Goal: Task Accomplishment & Management: Manage account settings

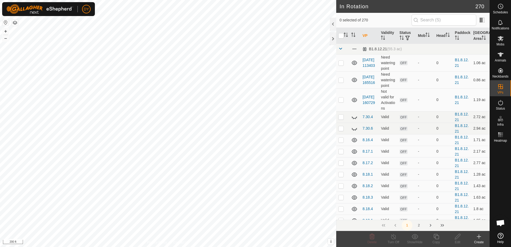
scroll to position [107, 0]
click at [501, 7] on icon at bounding box center [500, 6] width 6 height 6
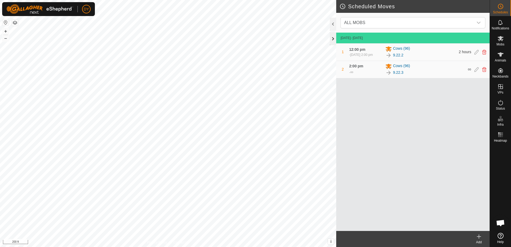
click at [333, 40] on div at bounding box center [333, 38] width 6 height 13
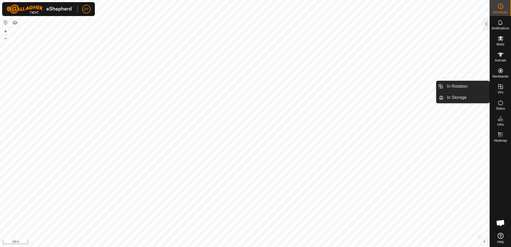
click at [503, 89] on icon at bounding box center [500, 86] width 6 height 6
click at [478, 87] on link "In Rotation" at bounding box center [467, 86] width 46 height 11
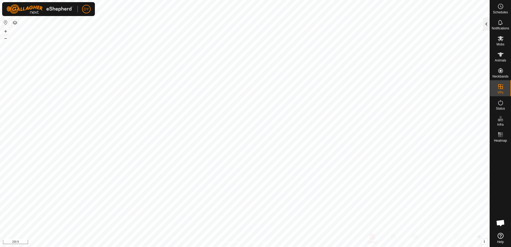
click at [485, 25] on div at bounding box center [486, 24] width 6 height 13
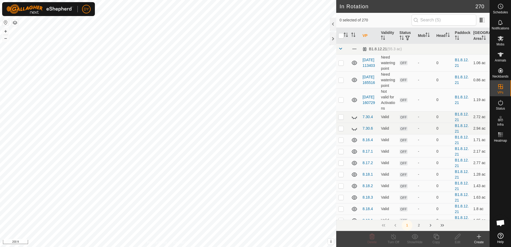
click at [479, 238] on icon at bounding box center [479, 236] width 6 height 6
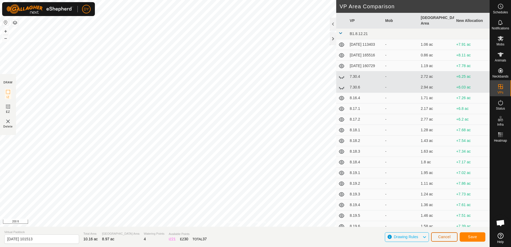
click at [454, 239] on button "Cancel" at bounding box center [444, 236] width 26 height 9
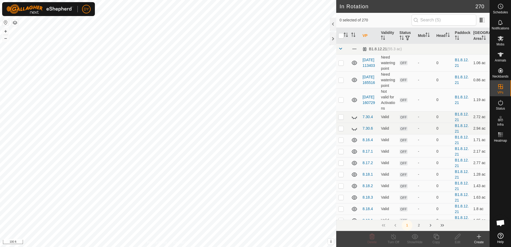
click at [479, 237] on icon at bounding box center [479, 236] width 6 height 6
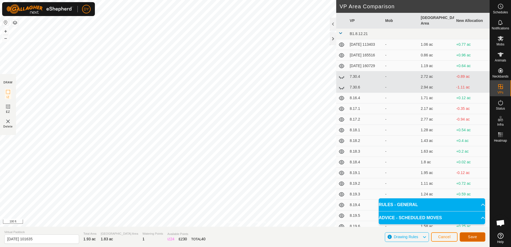
click at [470, 237] on span "Save" at bounding box center [472, 237] width 9 height 4
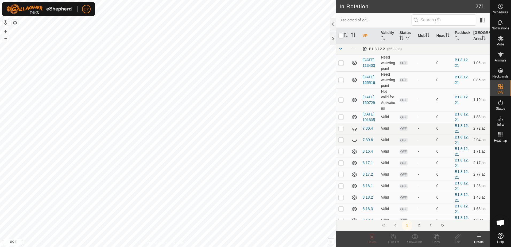
click at [479, 236] on icon at bounding box center [479, 236] width 6 height 6
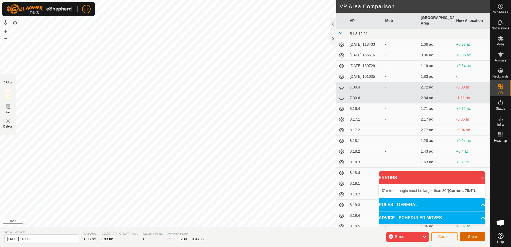
click at [480, 239] on button "Save" at bounding box center [473, 236] width 26 height 9
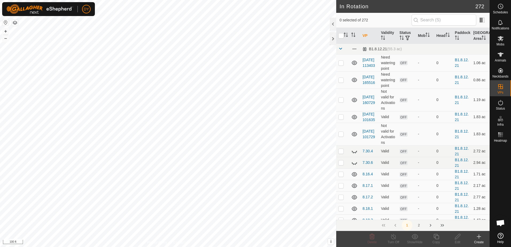
click at [479, 237] on icon at bounding box center [479, 237] width 4 height 0
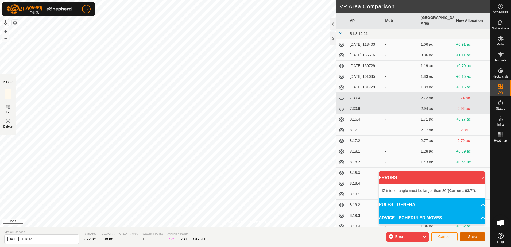
click at [465, 238] on button "Save" at bounding box center [473, 236] width 26 height 9
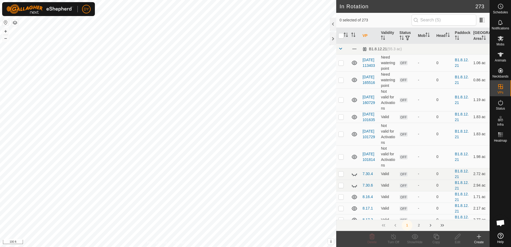
click at [479, 237] on icon at bounding box center [479, 237] width 0 height 4
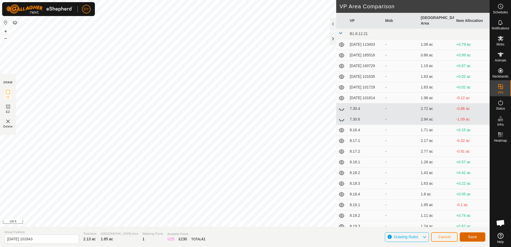
click at [473, 236] on span "Save" at bounding box center [472, 237] width 9 height 4
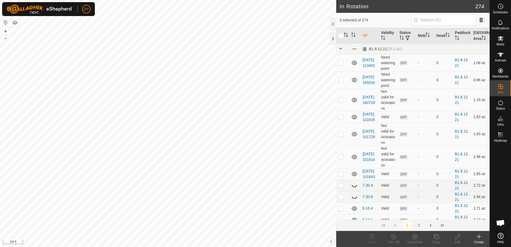
checkbox input "true"
click at [457, 235] on icon at bounding box center [457, 236] width 7 height 6
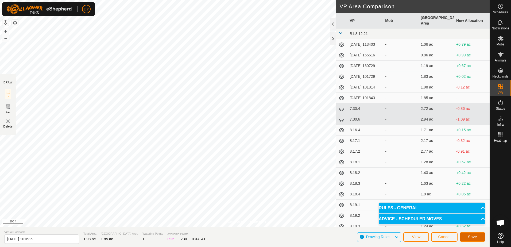
click at [469, 237] on span "Save" at bounding box center [472, 237] width 9 height 4
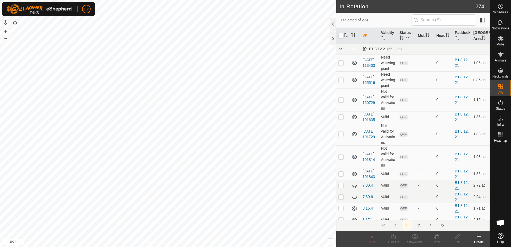
click at [192, 133] on div "DY Schedules Notifications Mobs Animals Neckbands VPs Status Infra Heatmap Help…" at bounding box center [255, 123] width 511 height 247
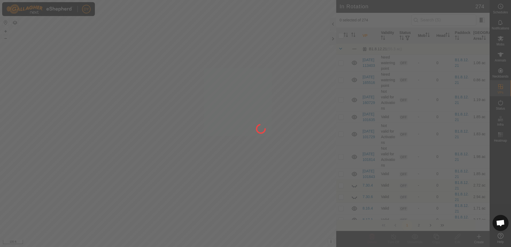
checkbox input "true"
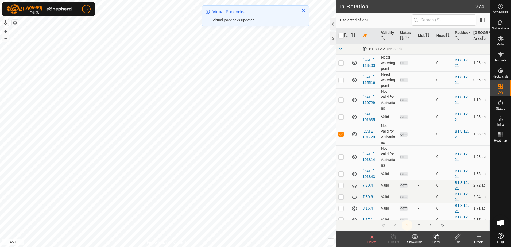
click at [458, 238] on icon at bounding box center [457, 236] width 7 height 6
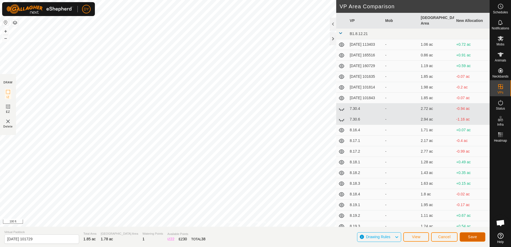
click at [474, 235] on span "Save" at bounding box center [472, 237] width 9 height 4
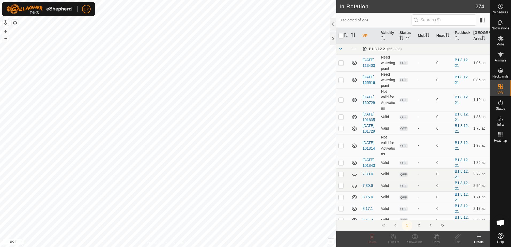
click at [480, 237] on icon at bounding box center [479, 237] width 4 height 0
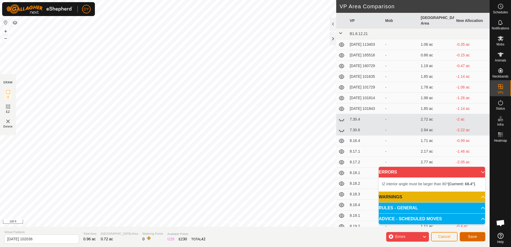
click at [470, 238] on span "Save" at bounding box center [472, 236] width 9 height 4
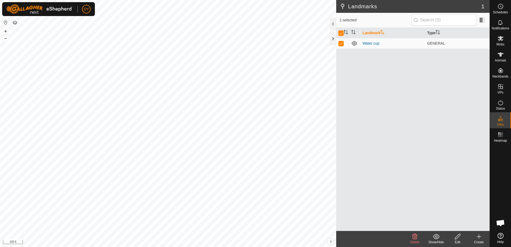
click at [457, 237] on icon at bounding box center [457, 236] width 7 height 6
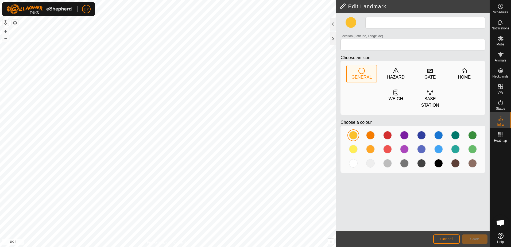
type input "Water cup"
type input "43.351905, -90.021664"
click at [481, 240] on button "Save" at bounding box center [475, 238] width 26 height 9
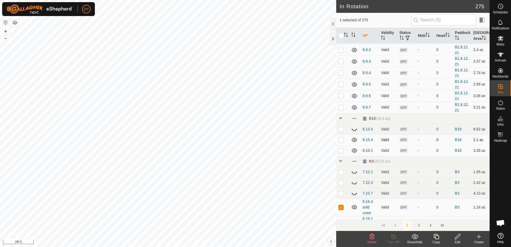
scroll to position [2165, 0]
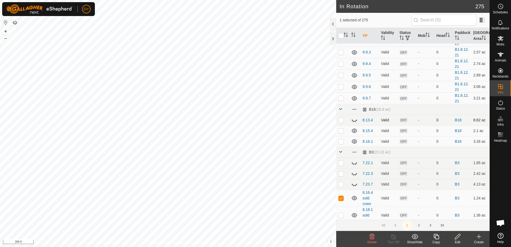
checkbox input "false"
checkbox input "true"
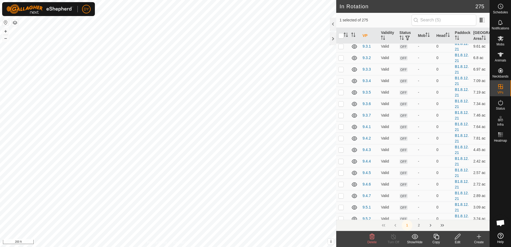
scroll to position [1631, 0]
click at [418, 225] on button "2" at bounding box center [419, 225] width 11 height 11
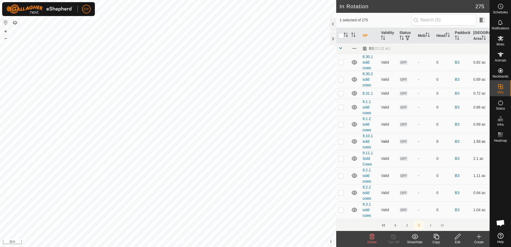
scroll to position [0, 0]
drag, startPoint x: 408, startPoint y: 225, endPoint x: 406, endPoint y: 221, distance: 4.9
click at [408, 225] on button "1" at bounding box center [407, 225] width 11 height 11
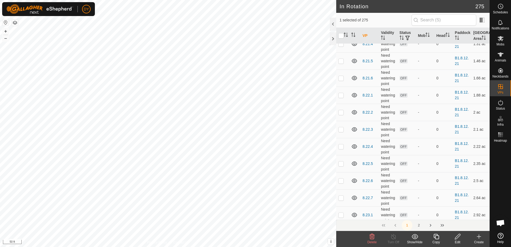
scroll to position [428, 0]
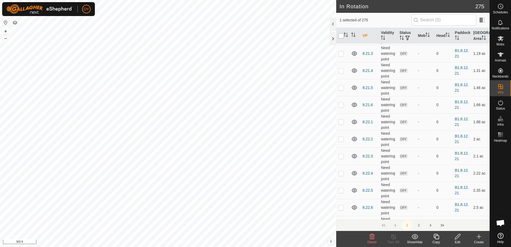
click at [341, 35] on input "checkbox" at bounding box center [340, 35] width 5 height 5
checkbox input "true"
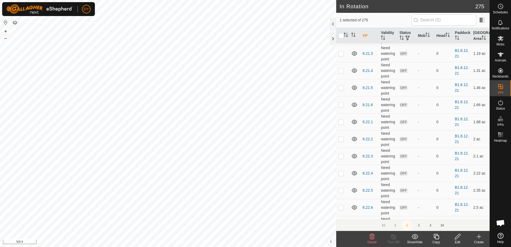
checkbox input "true"
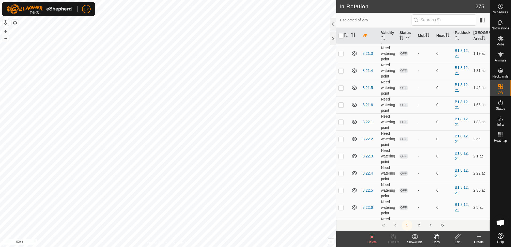
checkbox input "true"
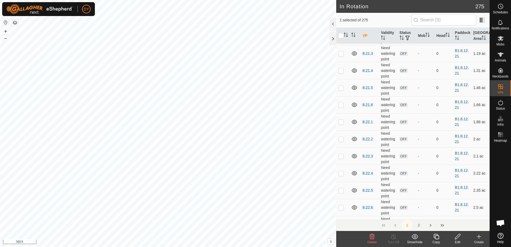
checkbox input "true"
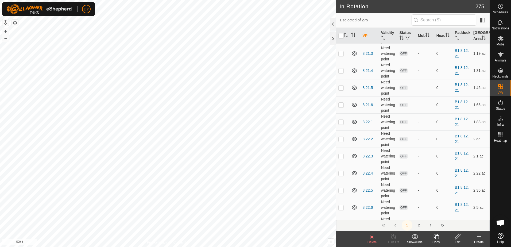
checkbox input "true"
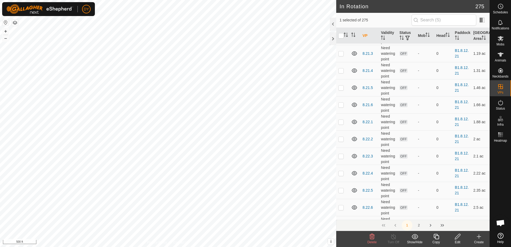
checkbox input "true"
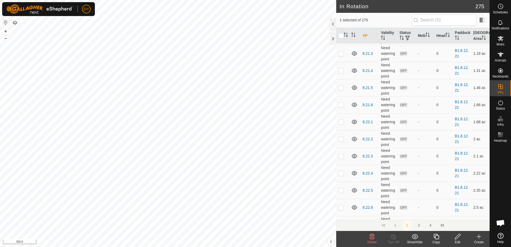
checkbox input "true"
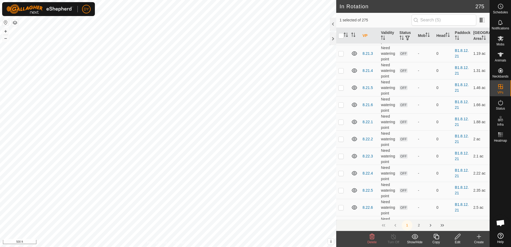
checkbox input "true"
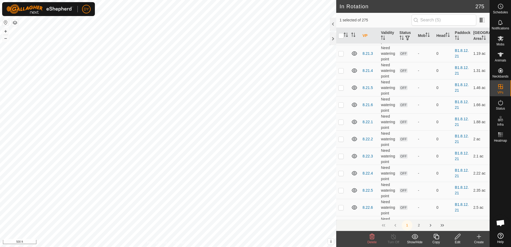
checkbox input "true"
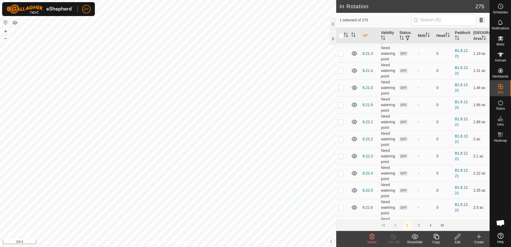
checkbox input "true"
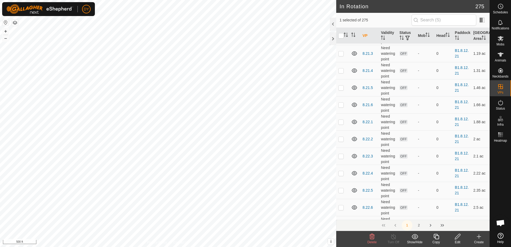
checkbox input "true"
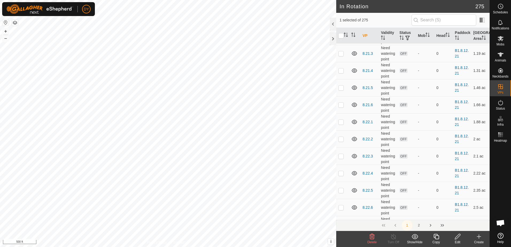
checkbox input "true"
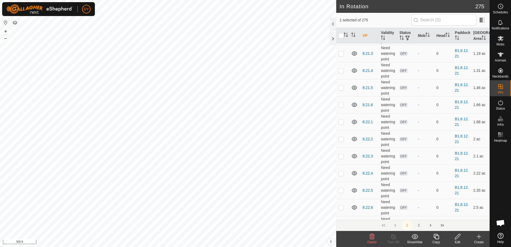
checkbox input "true"
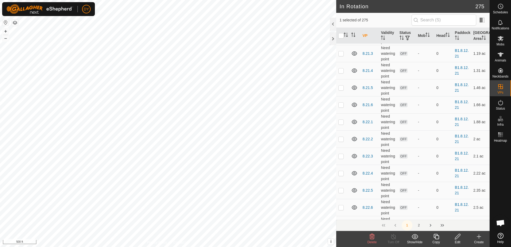
checkbox input "true"
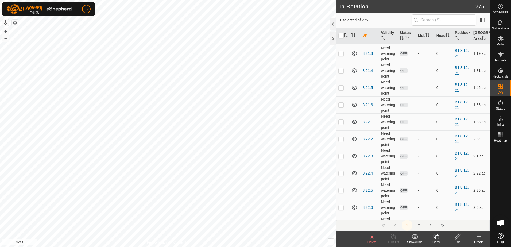
checkbox input "true"
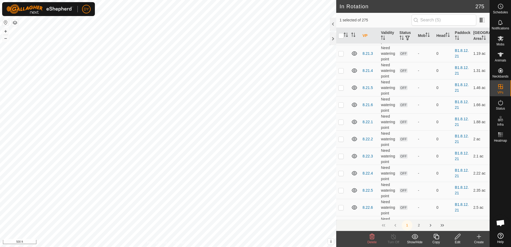
checkbox input "true"
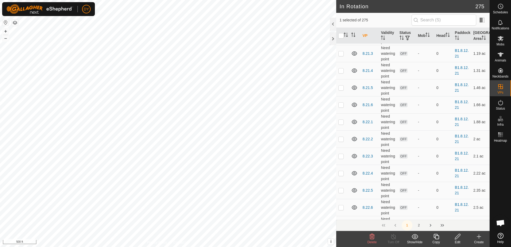
checkbox input "true"
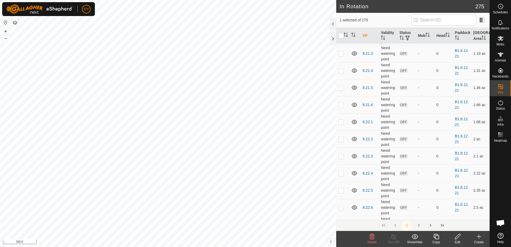
checkbox input "true"
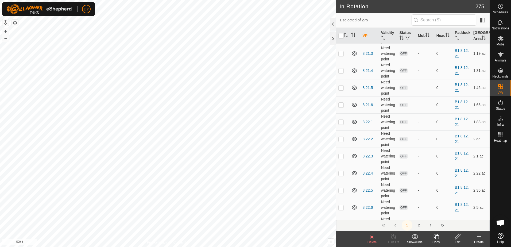
checkbox input "true"
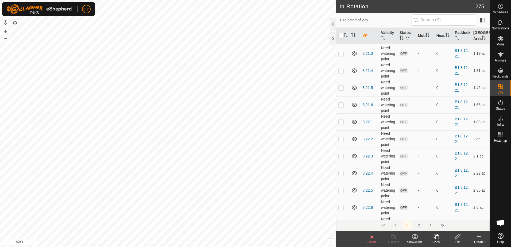
checkbox input "true"
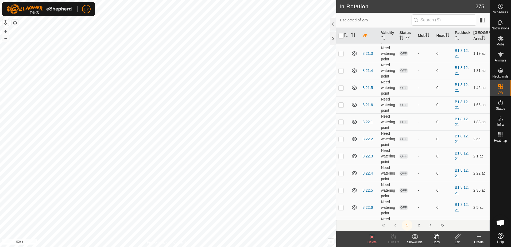
checkbox input "true"
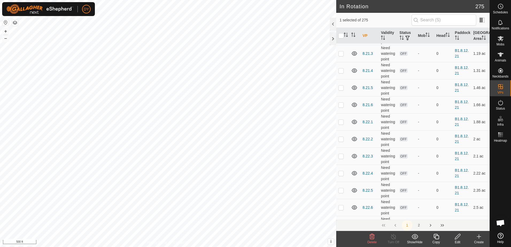
checkbox input "true"
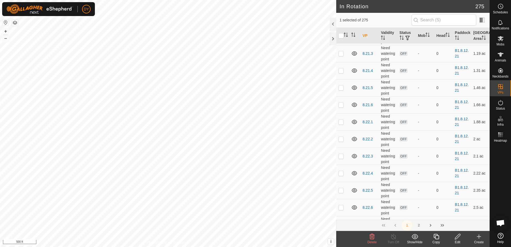
checkbox input "true"
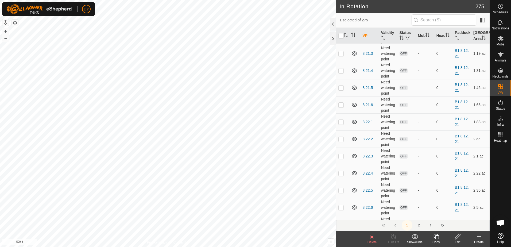
checkbox input "true"
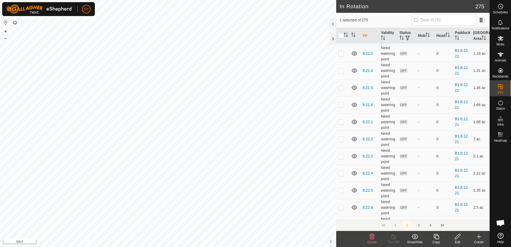
checkbox input "true"
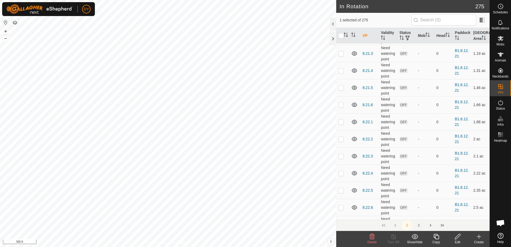
checkbox input "true"
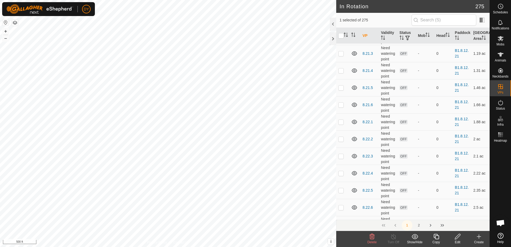
checkbox input "true"
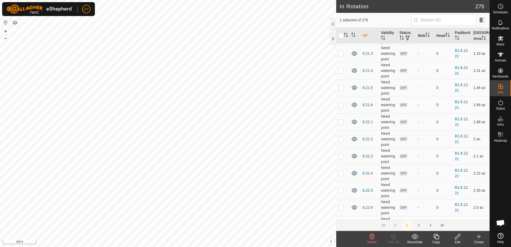
checkbox input "true"
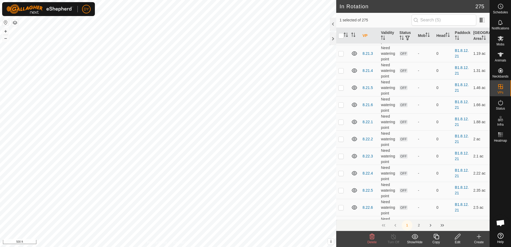
checkbox input "true"
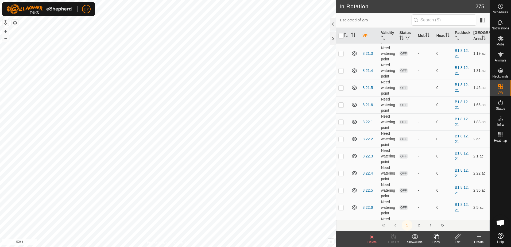
checkbox input "true"
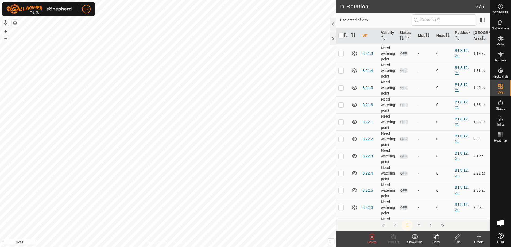
checkbox input "true"
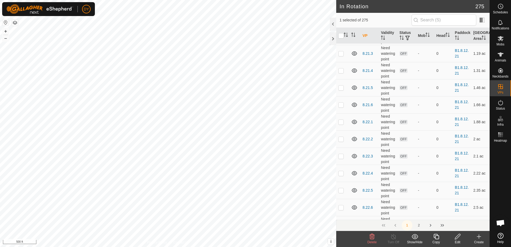
checkbox input "true"
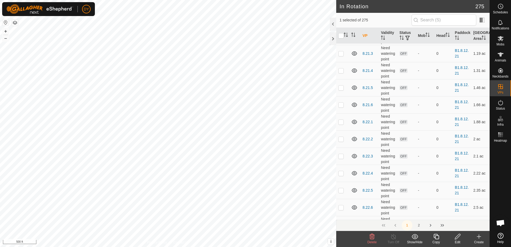
checkbox input "true"
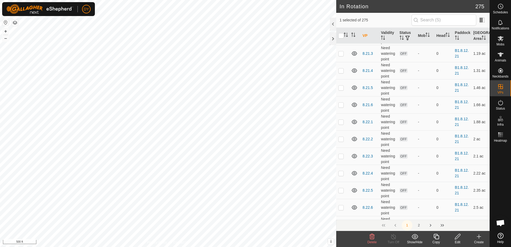
checkbox input "true"
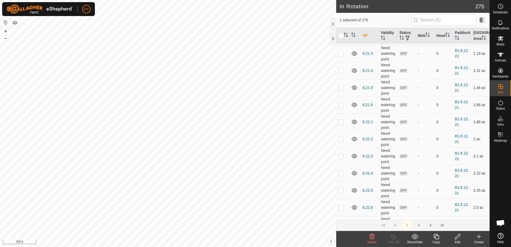
checkbox input "true"
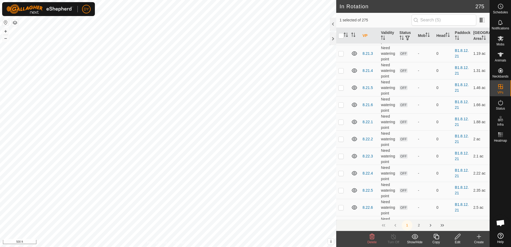
checkbox input "true"
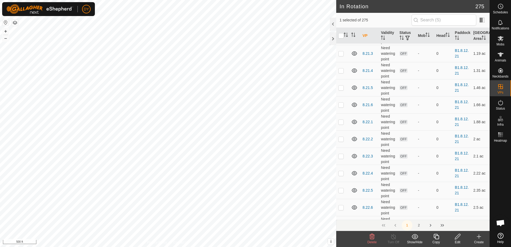
checkbox input "true"
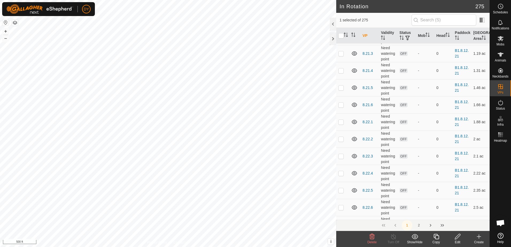
checkbox input "true"
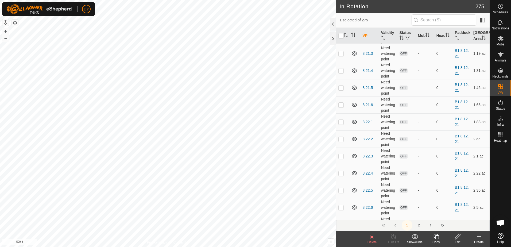
checkbox input "true"
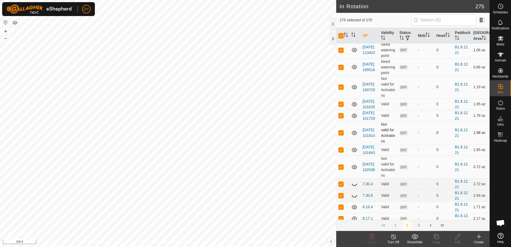
scroll to position [0, 0]
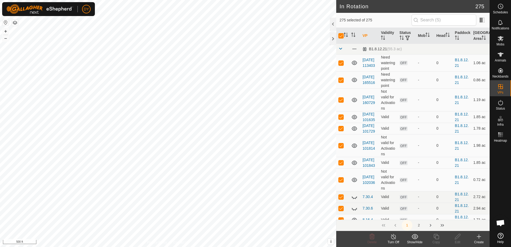
click at [418, 227] on button "2" at bounding box center [419, 225] width 11 height 11
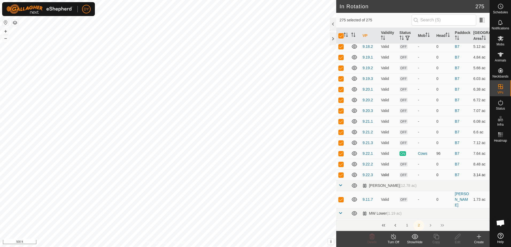
scroll to position [868, 0]
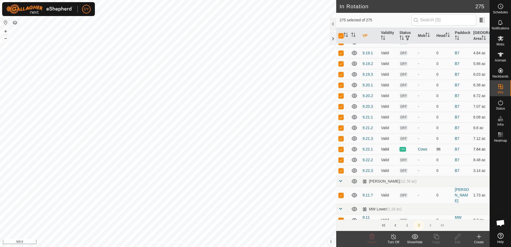
click at [341, 150] on p-checkbox at bounding box center [340, 149] width 5 height 4
click at [341, 160] on p-checkbox at bounding box center [340, 160] width 5 height 4
click at [341, 170] on p-checkbox at bounding box center [340, 170] width 5 height 4
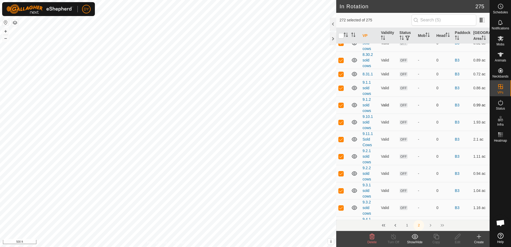
scroll to position [0, 0]
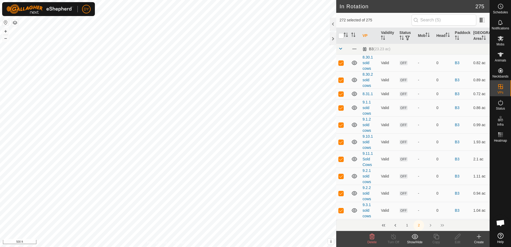
click at [407, 225] on button "1" at bounding box center [407, 225] width 11 height 11
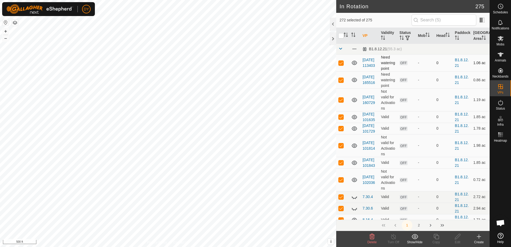
click at [342, 63] on p-checkbox at bounding box center [340, 63] width 5 height 4
click at [341, 80] on p-checkbox at bounding box center [340, 80] width 5 height 4
click at [342, 99] on p-checkbox at bounding box center [340, 100] width 5 height 4
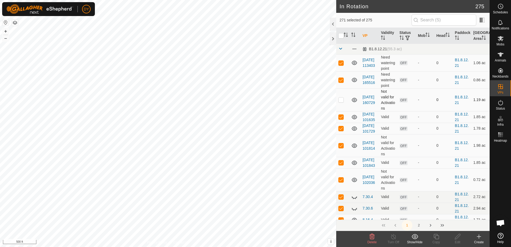
click at [342, 99] on p-checkbox at bounding box center [340, 100] width 5 height 4
click at [341, 119] on p-checkbox at bounding box center [340, 117] width 5 height 4
click at [341, 130] on p-checkbox at bounding box center [340, 128] width 5 height 4
click at [340, 148] on p-checkbox at bounding box center [340, 145] width 5 height 4
click at [341, 165] on p-checkbox at bounding box center [340, 162] width 5 height 4
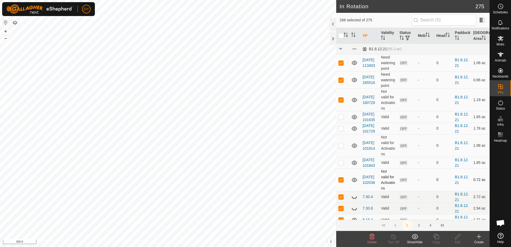
click at [340, 182] on p-checkbox at bounding box center [340, 180] width 5 height 4
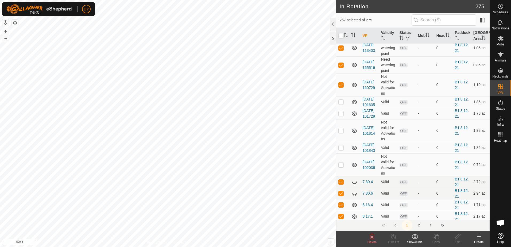
scroll to position [53, 0]
